Goal: Task Accomplishment & Management: Manage account settings

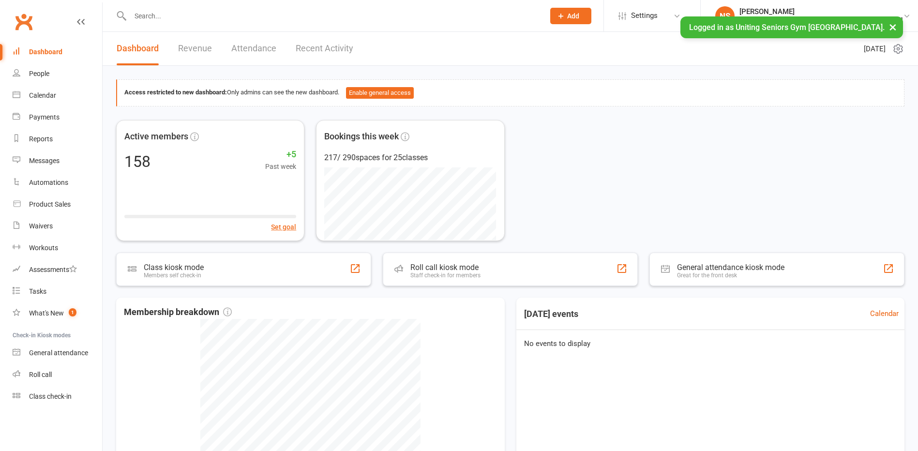
click at [152, 17] on input "text" at bounding box center [332, 16] width 411 height 14
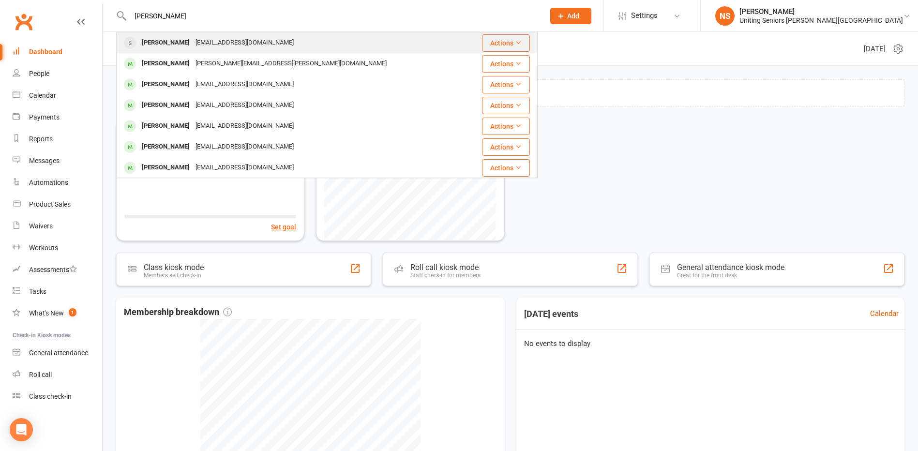
type input "[PERSON_NAME]"
click at [165, 39] on div "[PERSON_NAME]" at bounding box center [166, 43] width 54 height 14
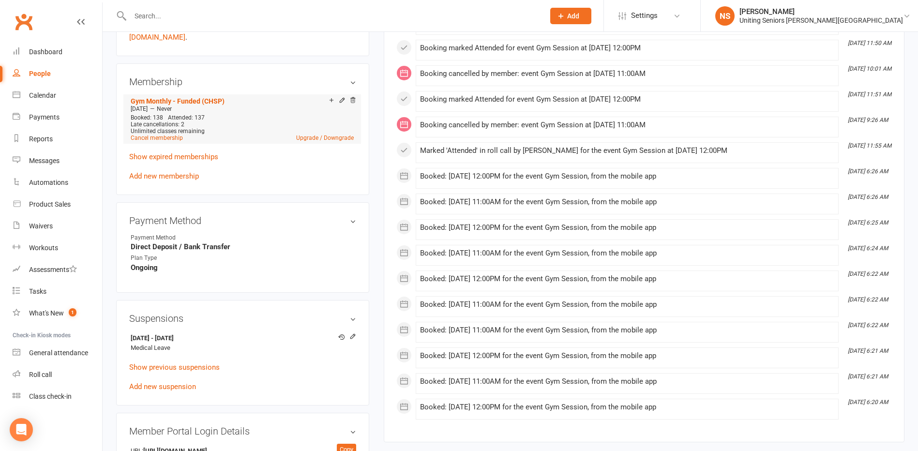
scroll to position [436, 0]
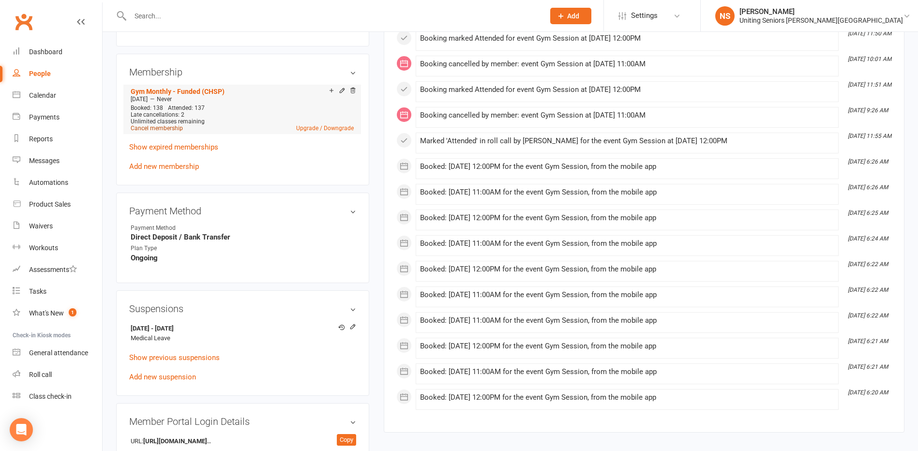
click at [144, 128] on link "Cancel membership" at bounding box center [157, 128] width 52 height 7
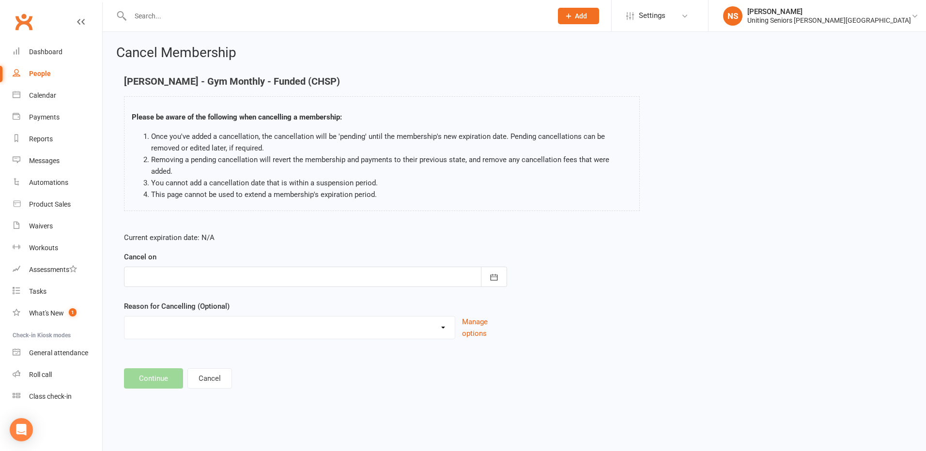
click at [160, 275] on div at bounding box center [315, 277] width 383 height 20
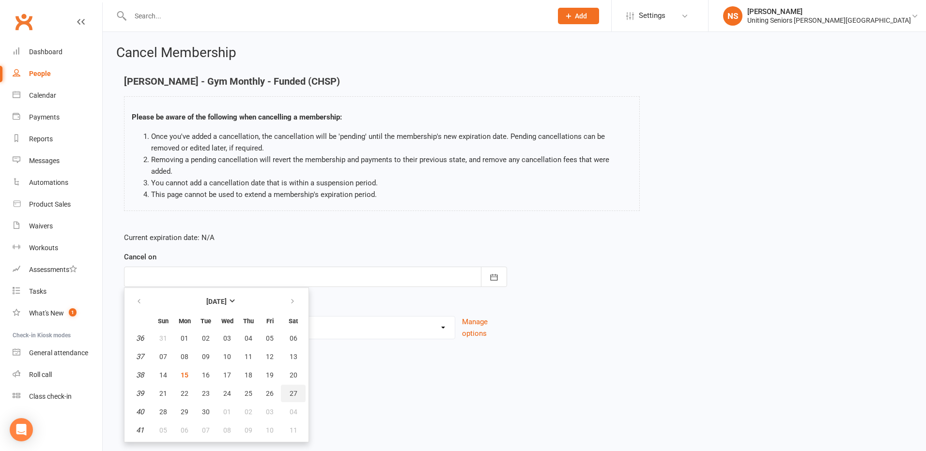
click at [293, 390] on span "27" at bounding box center [294, 394] width 8 height 8
type input "[DATE]"
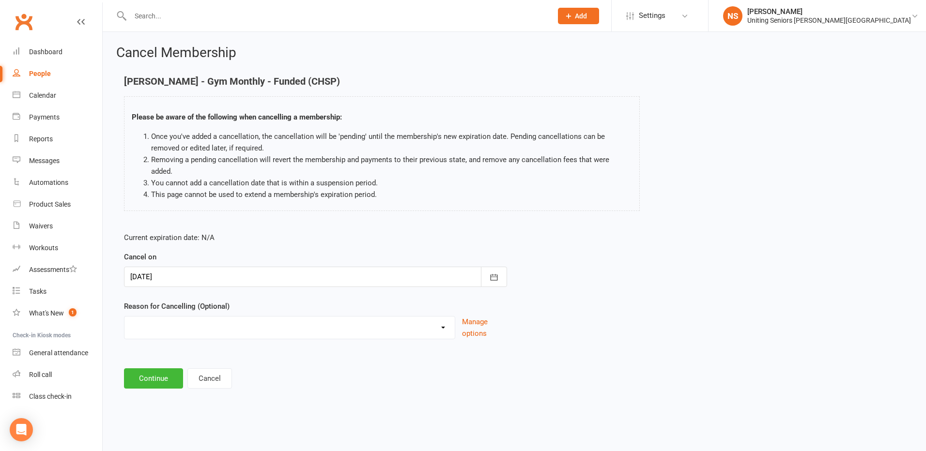
click at [177, 322] on select "Holiday Injury Other reason" at bounding box center [289, 326] width 330 height 19
select select "2"
click at [124, 317] on select "Holiday Injury Other reason" at bounding box center [289, 326] width 330 height 19
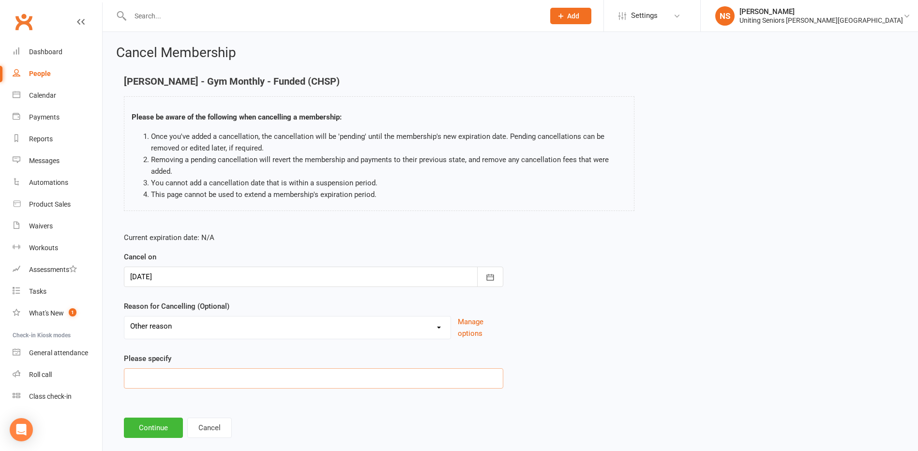
click at [154, 375] on input at bounding box center [314, 378] width 380 height 20
type input "Medical leave - unknown return date"
drag, startPoint x: 141, startPoint y: 439, endPoint x: 135, endPoint y: 433, distance: 8.2
click at [140, 439] on div "Cancel Membership [PERSON_NAME] - Gym Monthly - Funded (CHSP) Please be aware o…" at bounding box center [511, 243] width 816 height 422
click at [135, 432] on button "Continue" at bounding box center [153, 428] width 59 height 20
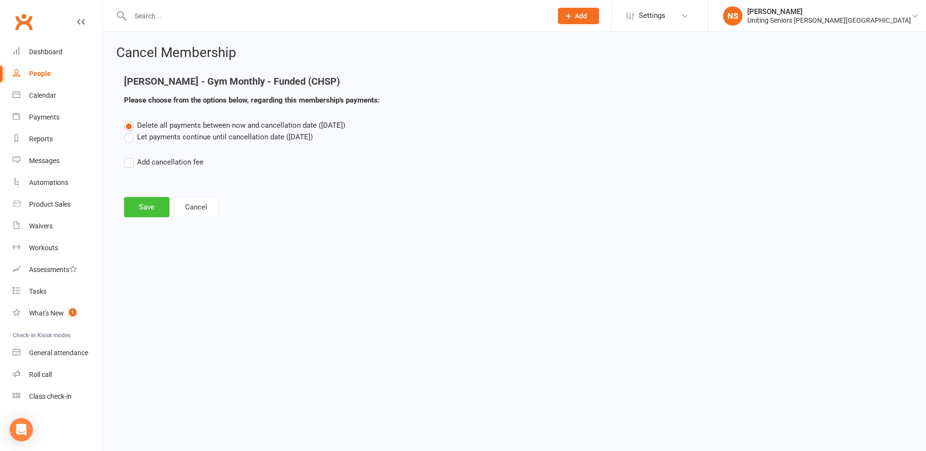
click at [137, 213] on button "Save" at bounding box center [147, 207] width 46 height 20
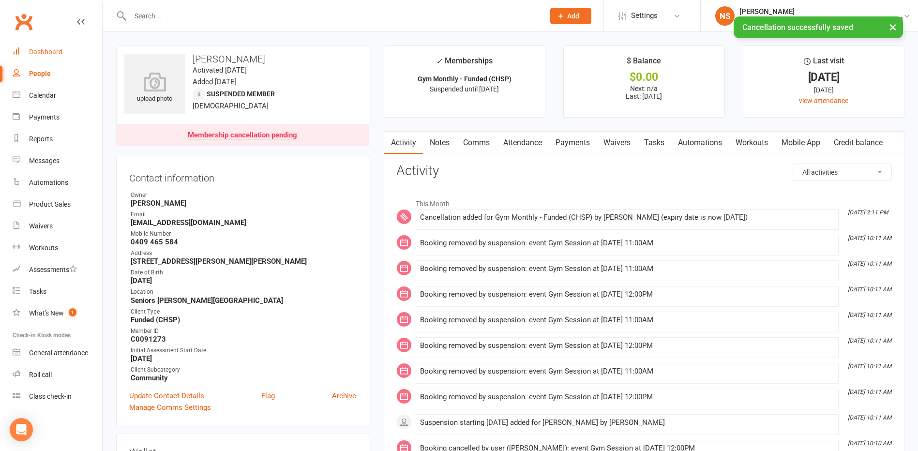
click at [34, 51] on div "Dashboard" at bounding box center [45, 52] width 33 height 8
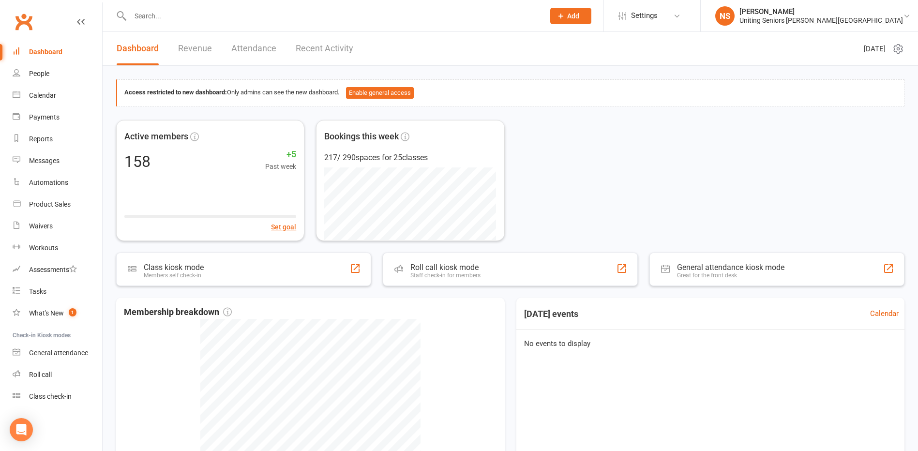
click at [173, 17] on input "text" at bounding box center [332, 16] width 411 height 14
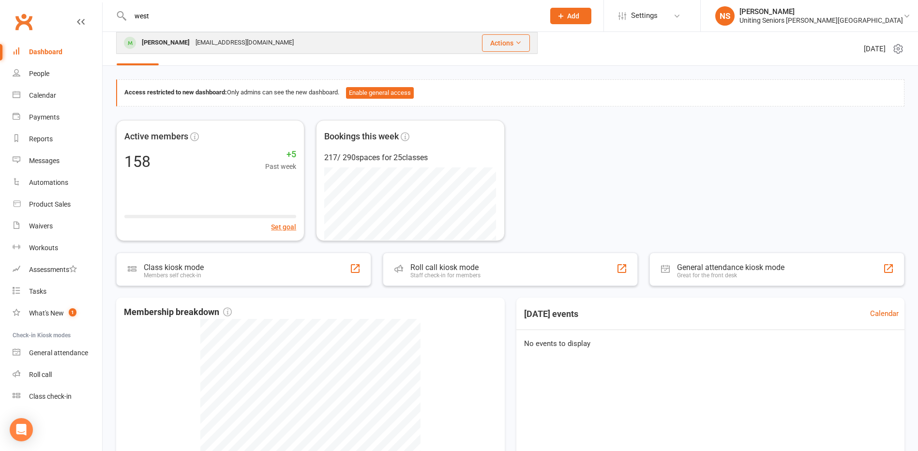
type input "west"
click at [169, 45] on div "[PERSON_NAME]" at bounding box center [166, 43] width 54 height 14
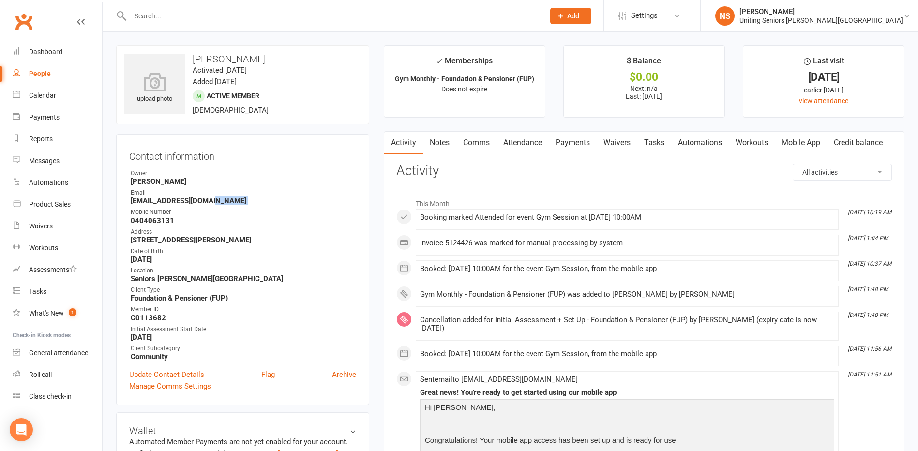
drag, startPoint x: 221, startPoint y: 200, endPoint x: 120, endPoint y: 206, distance: 101.4
click at [120, 206] on div "Contact information Owner [PERSON_NAME] Email [EMAIL_ADDRESS][DOMAIN_NAME] Mobi…" at bounding box center [242, 269] width 253 height 271
click at [149, 203] on strong "[EMAIL_ADDRESS][DOMAIN_NAME]" at bounding box center [244, 201] width 226 height 9
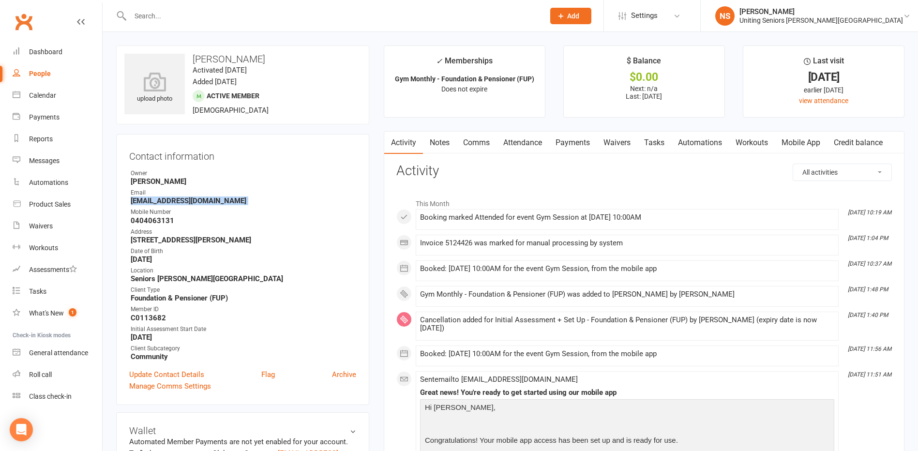
copy render-form-field "[EMAIL_ADDRESS][DOMAIN_NAME]"
